Goal: Transaction & Acquisition: Purchase product/service

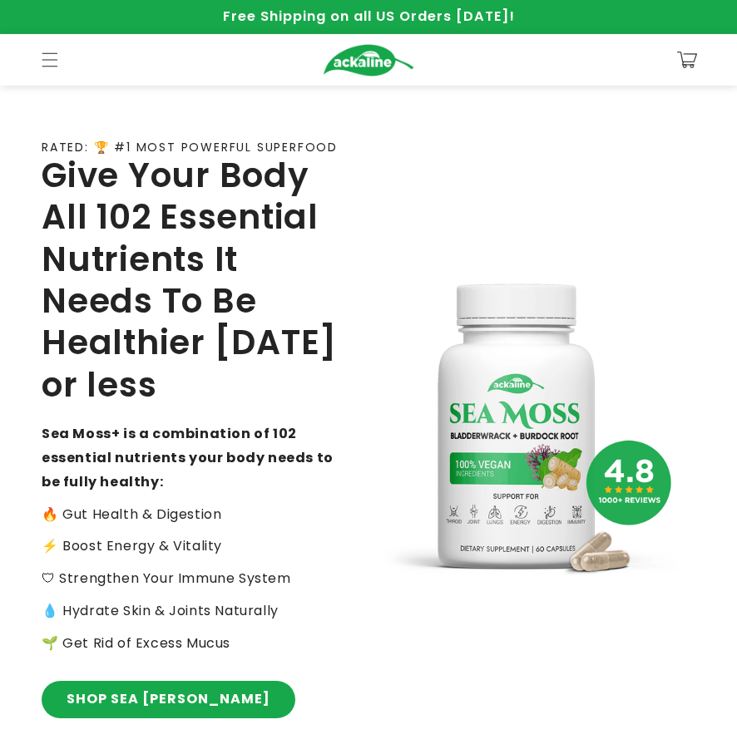
scroll to position [333, 0]
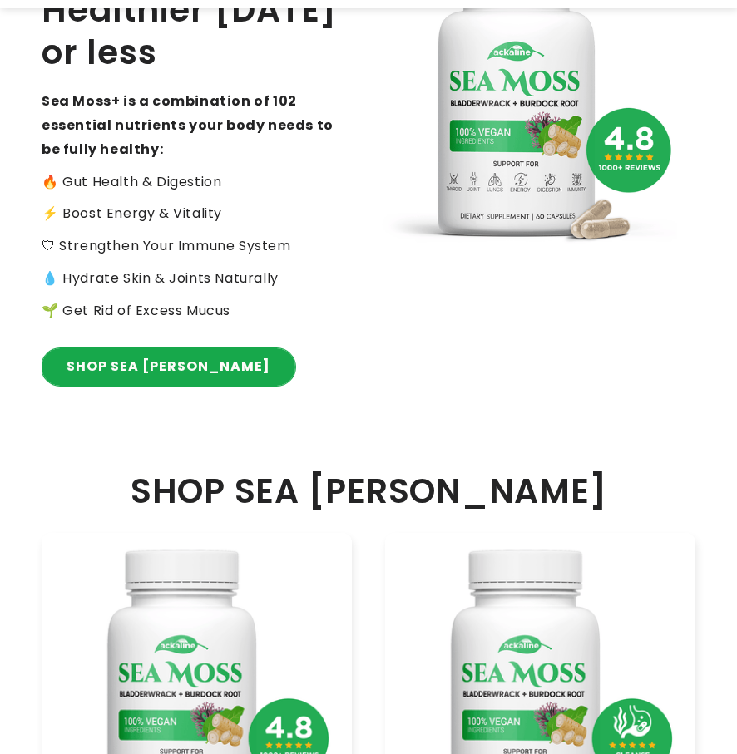
click at [150, 355] on link "SHOP SEA [PERSON_NAME]" at bounding box center [169, 366] width 254 height 37
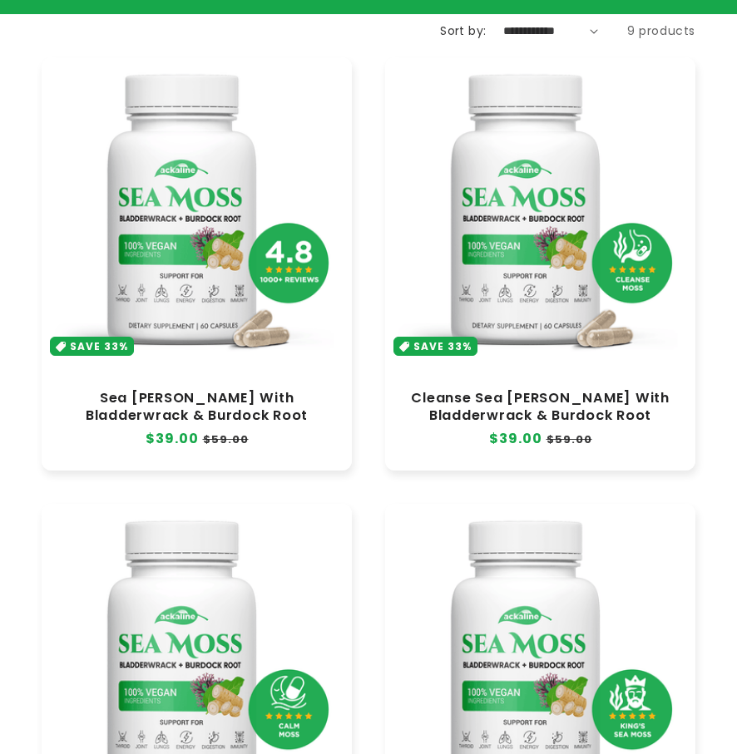
scroll to position [166, 0]
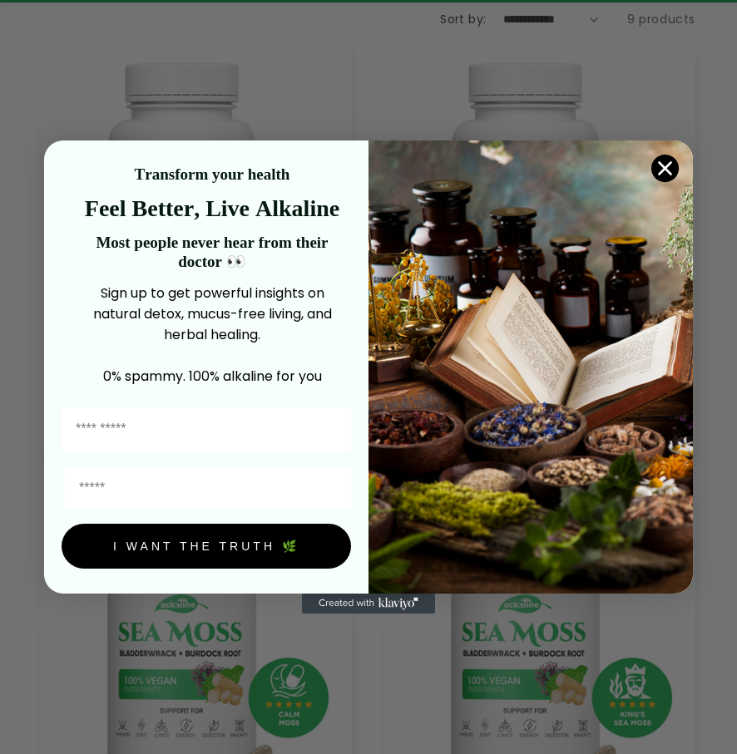
click at [660, 165] on circle "Close dialog" at bounding box center [664, 168] width 27 height 27
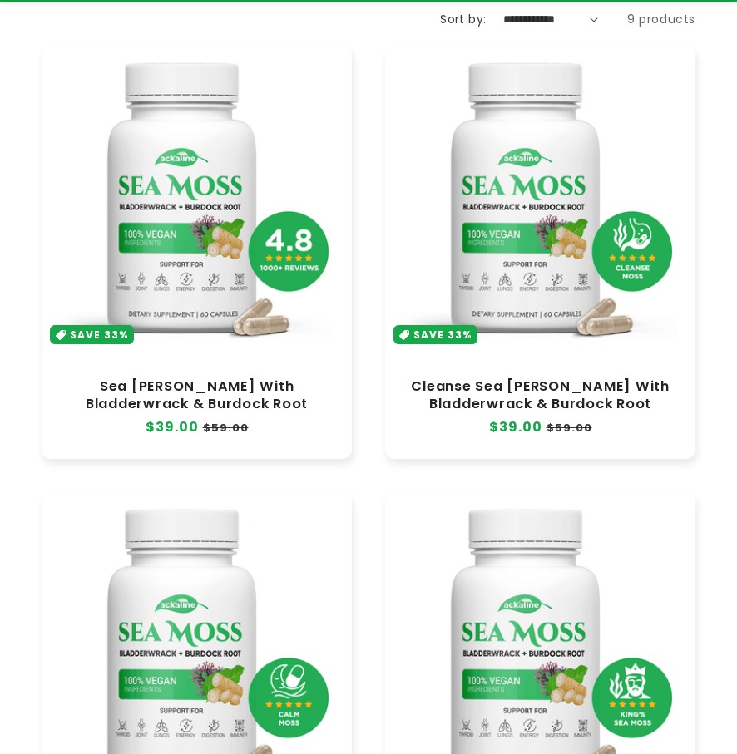
click at [194, 378] on link "Sea [PERSON_NAME] With Bladderwrack & Burdock Root" at bounding box center [196, 394] width 277 height 33
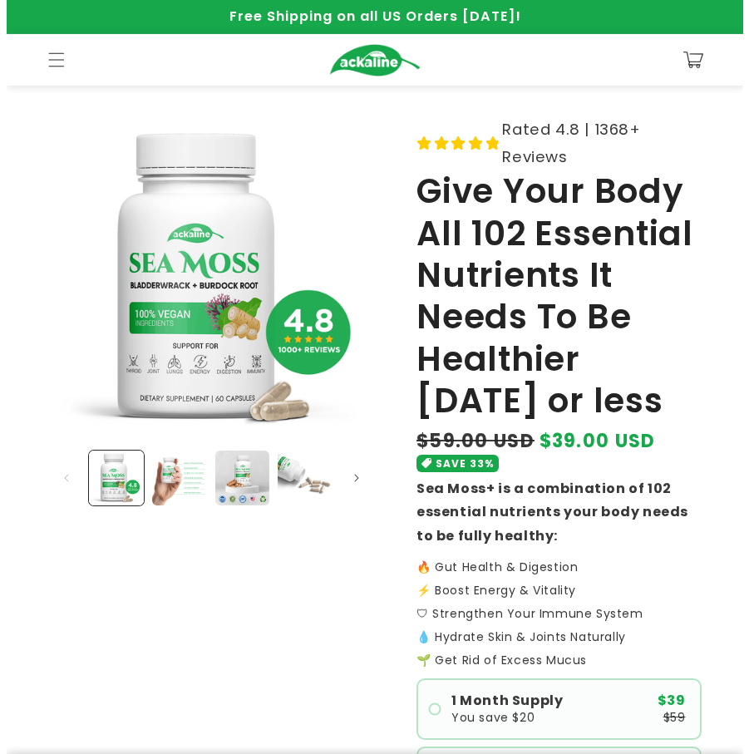
scroll to position [249, 0]
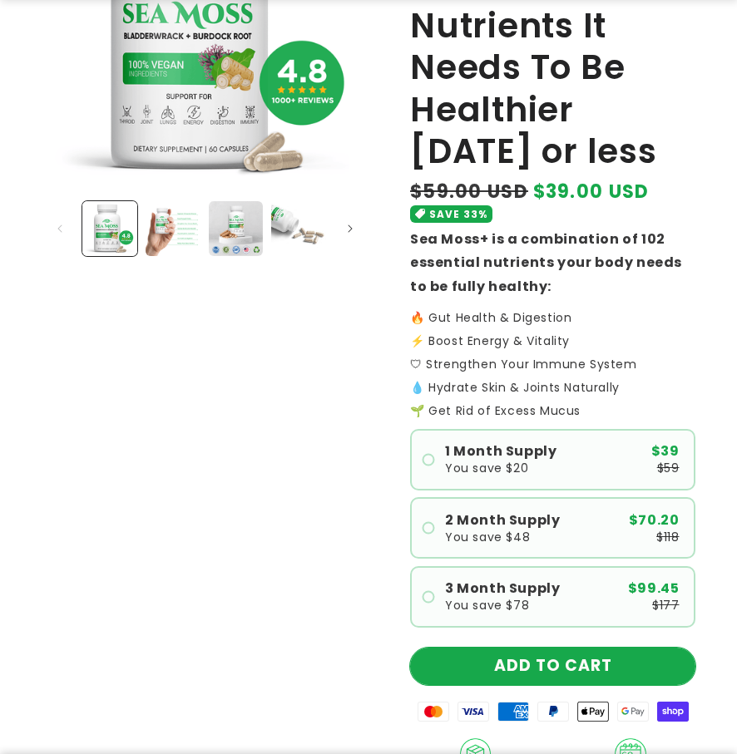
click at [554, 656] on button "ADD TO CART" at bounding box center [552, 666] width 285 height 37
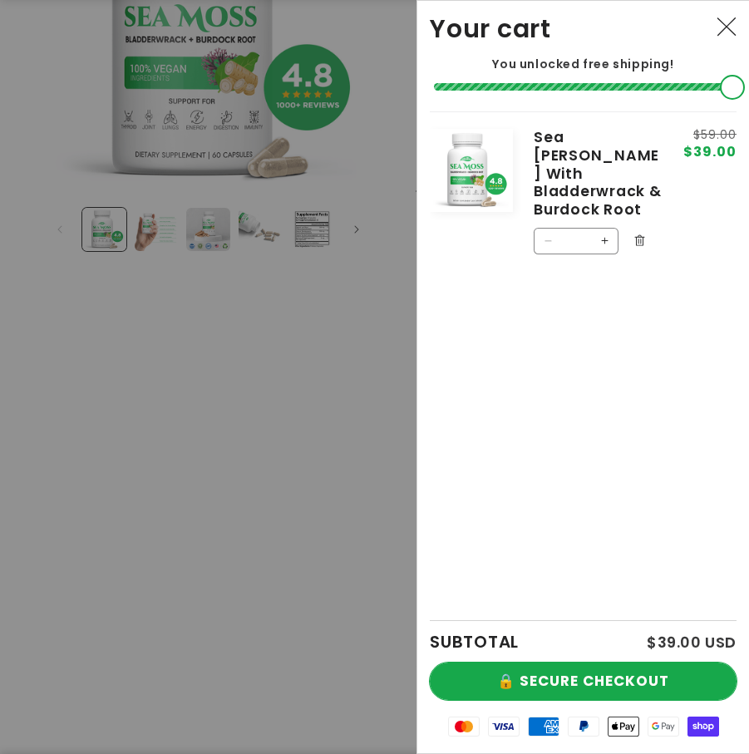
click at [594, 693] on button "🔒 SECURE CHECKOUT" at bounding box center [583, 681] width 307 height 37
